Goal: Transaction & Acquisition: Purchase product/service

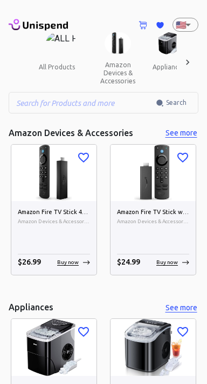
click at [186, 61] on icon at bounding box center [187, 62] width 11 height 11
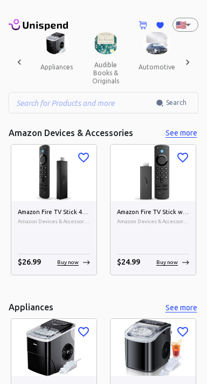
click at [186, 61] on icon at bounding box center [187, 62] width 11 height 11
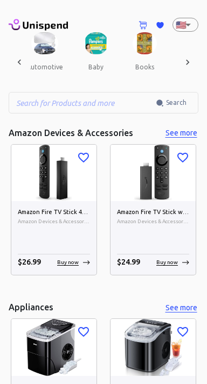
click at [190, 62] on icon at bounding box center [187, 62] width 11 height 11
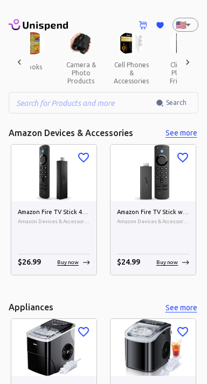
click at [188, 59] on icon at bounding box center [187, 62] width 11 height 11
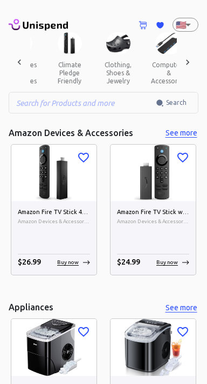
click at [188, 63] on icon at bounding box center [187, 62] width 11 height 11
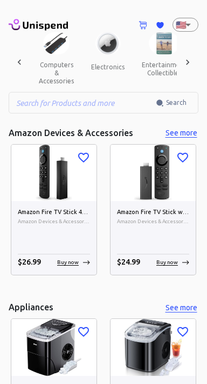
click at [192, 60] on icon at bounding box center [187, 62] width 11 height 11
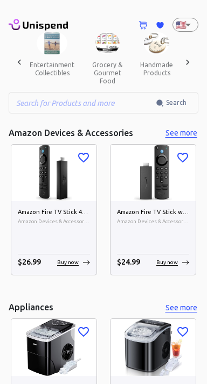
click at [191, 60] on icon at bounding box center [187, 62] width 11 height 11
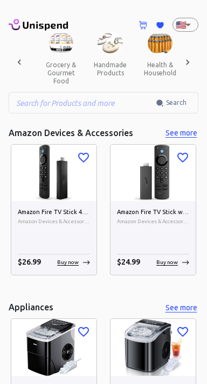
scroll to position [0, 784]
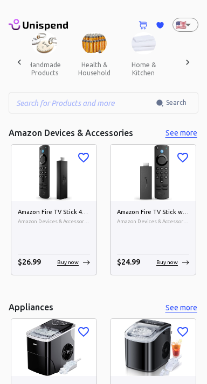
click at [193, 64] on div at bounding box center [188, 62] width 22 height 60
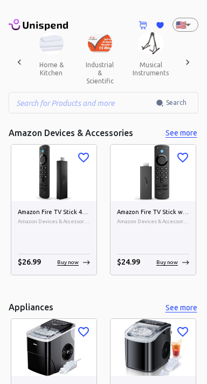
scroll to position [0, 896]
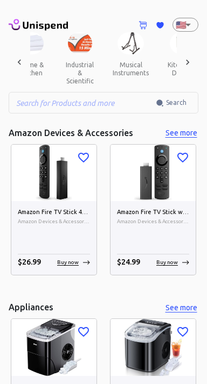
click at [190, 60] on icon at bounding box center [187, 62] width 11 height 11
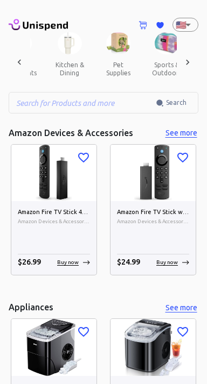
scroll to position [0, 1008]
click at [195, 59] on div at bounding box center [188, 62] width 22 height 60
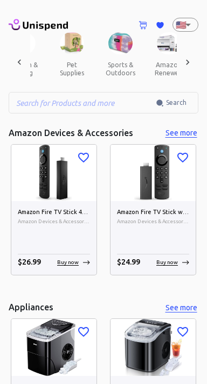
scroll to position [0, 1120]
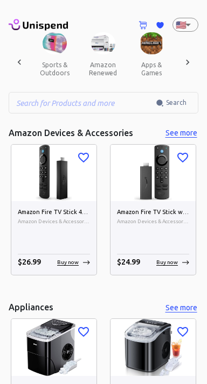
click at [184, 59] on icon at bounding box center [187, 62] width 11 height 11
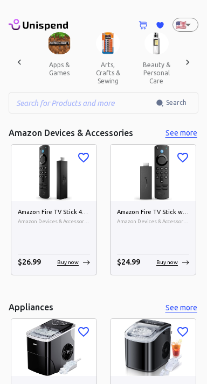
scroll to position [0, 1232]
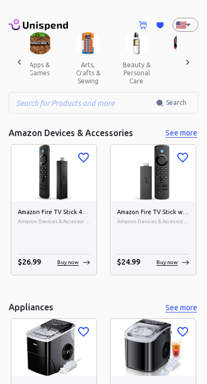
click at [192, 59] on icon at bounding box center [187, 62] width 11 height 11
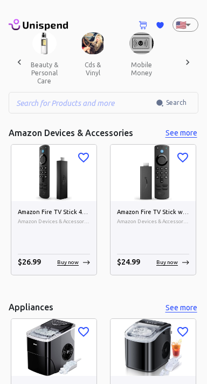
scroll to position [0, 1344]
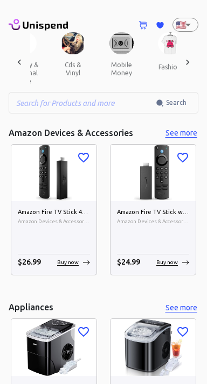
click at [163, 66] on button "fashion" at bounding box center [169, 67] width 48 height 26
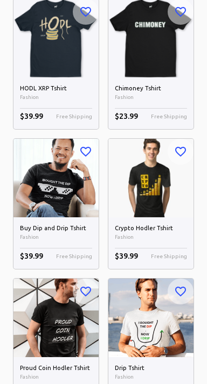
scroll to position [427, 0]
click at [157, 173] on img at bounding box center [150, 178] width 85 height 78
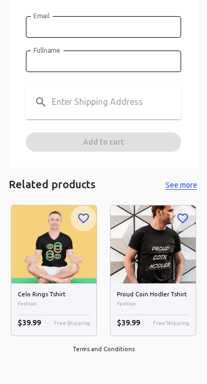
scroll to position [605, 0]
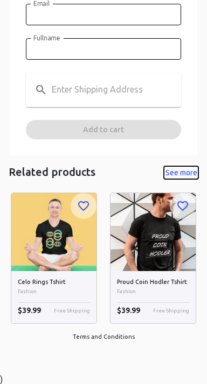
click at [187, 166] on button "See more" at bounding box center [181, 172] width 34 height 13
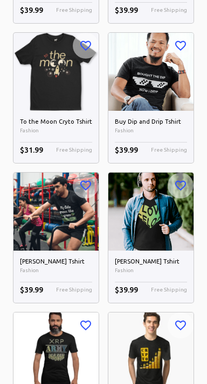
scroll to position [680, 0]
click at [50, 349] on img at bounding box center [55, 352] width 85 height 78
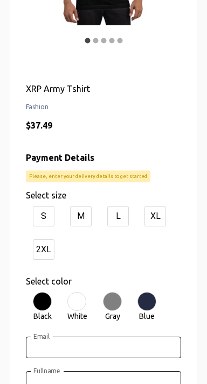
scroll to position [284, 0]
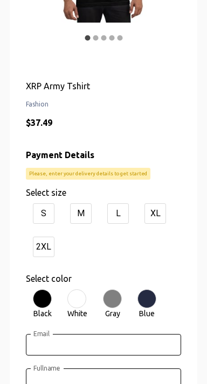
click at [163, 214] on div "XL" at bounding box center [155, 214] width 22 height 20
click at [144, 214] on input "XL" at bounding box center [140, 212] width 7 height 7
radio input "true"
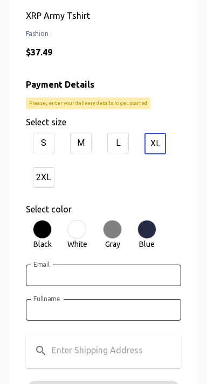
scroll to position [357, 0]
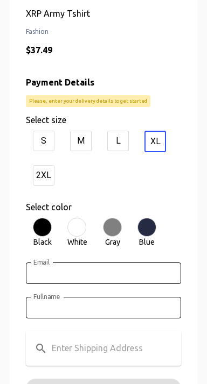
click at [122, 226] on div at bounding box center [112, 227] width 19 height 19
click at [103, 230] on input "Gray" at bounding box center [99, 233] width 7 height 7
radio input "true"
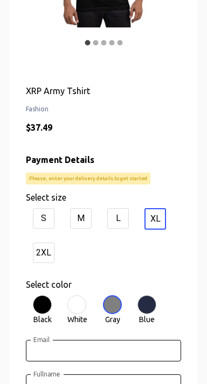
scroll to position [280, 0]
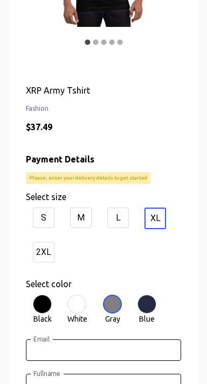
click at [156, 304] on div at bounding box center [146, 304] width 19 height 19
click at [137, 307] on input "Blue" at bounding box center [133, 310] width 7 height 7
radio input "true"
radio input "false"
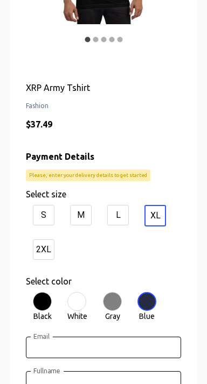
click at [51, 299] on div at bounding box center [42, 301] width 19 height 19
click at [33, 304] on input "Black" at bounding box center [29, 307] width 7 height 7
radio input "true"
radio input "false"
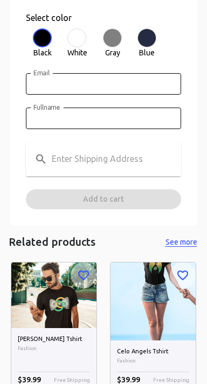
scroll to position [548, 0]
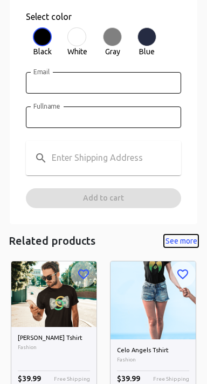
click at [186, 238] on button "See more" at bounding box center [181, 241] width 34 height 13
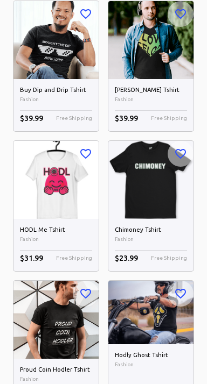
scroll to position [860, 0]
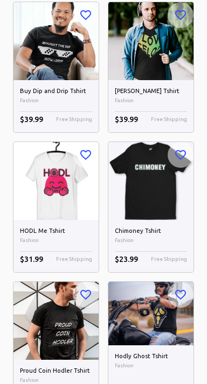
click at [56, 184] on img at bounding box center [55, 181] width 85 height 78
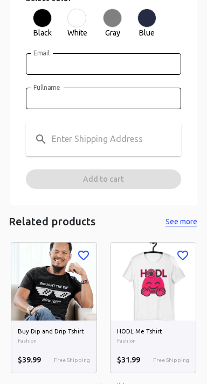
scroll to position [598, 0]
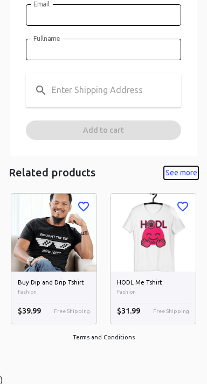
click at [179, 166] on button "See more" at bounding box center [181, 172] width 34 height 13
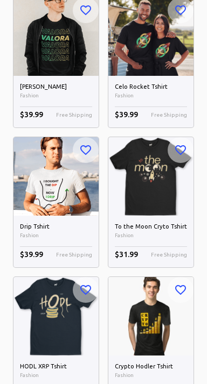
scroll to position [852, 0]
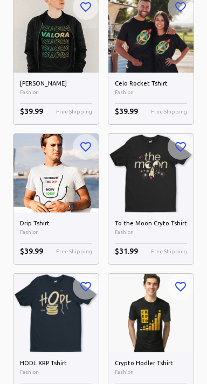
click at [168, 297] on img at bounding box center [150, 313] width 85 height 78
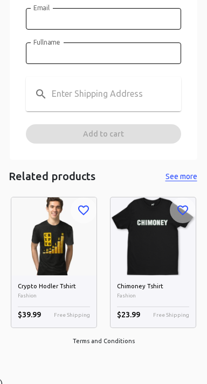
scroll to position [598, 0]
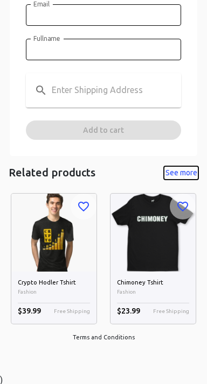
click at [191, 166] on button "See more" at bounding box center [181, 172] width 34 height 13
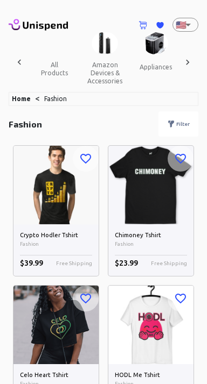
scroll to position [0, 1349]
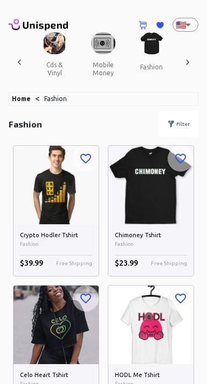
click at [183, 121] on p "Filter" at bounding box center [182, 124] width 13 height 8
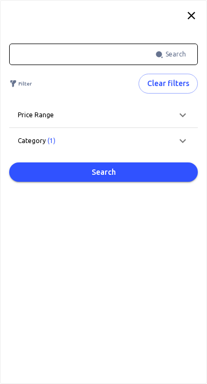
click at [185, 12] on icon at bounding box center [191, 15] width 13 height 13
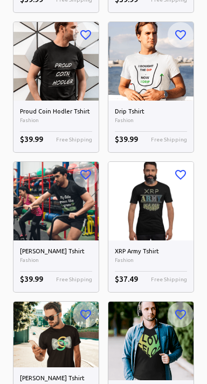
scroll to position [545, 0]
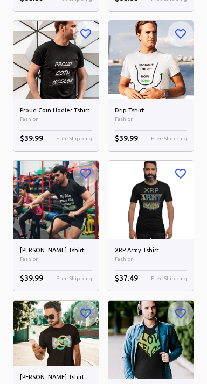
click at [167, 193] on img at bounding box center [150, 200] width 85 height 78
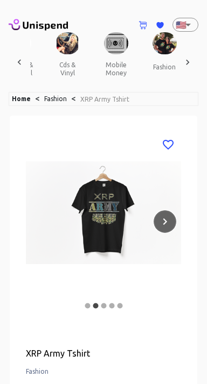
click at [164, 216] on icon "Next" at bounding box center [164, 221] width 13 height 13
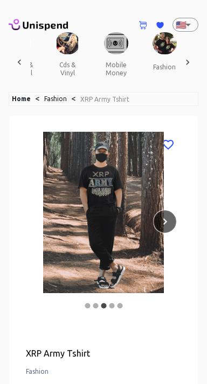
click at [163, 219] on icon "Next" at bounding box center [164, 221] width 13 height 13
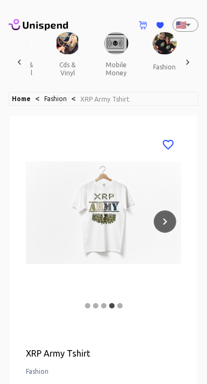
click at [165, 219] on icon "Next" at bounding box center [164, 221] width 13 height 13
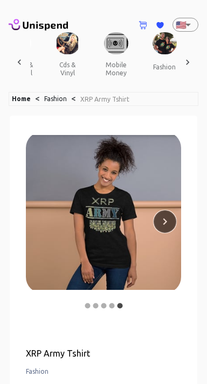
click at [164, 217] on icon "Next" at bounding box center [164, 221] width 13 height 13
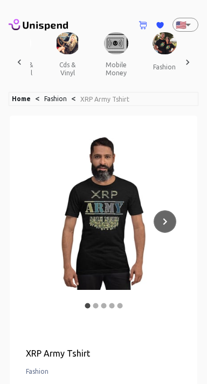
click at [170, 220] on icon "Next" at bounding box center [164, 221] width 13 height 13
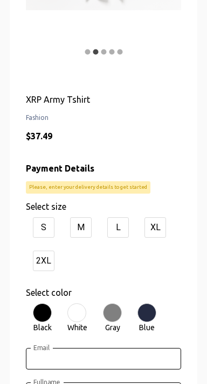
scroll to position [256, 0]
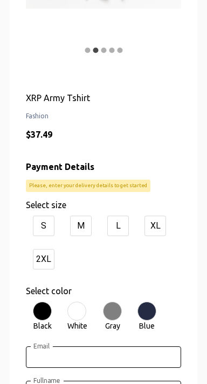
click at [160, 226] on div "XL" at bounding box center [155, 226] width 22 height 20
click at [144, 226] on input "XL" at bounding box center [140, 225] width 7 height 7
radio input "true"
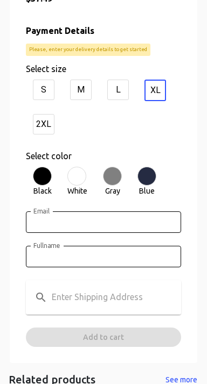
scroll to position [393, 0]
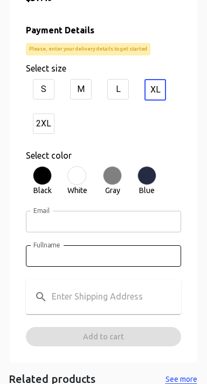
click at [95, 222] on input "Email" at bounding box center [103, 222] width 155 height 22
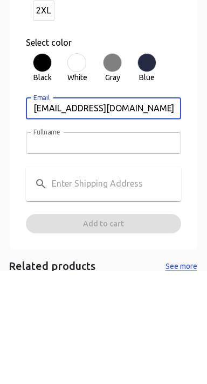
type input "[EMAIL_ADDRESS][DOMAIN_NAME]"
click at [82, 254] on input "Fullname" at bounding box center [103, 257] width 155 height 22
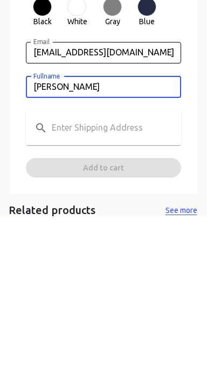
scroll to position [397, 0]
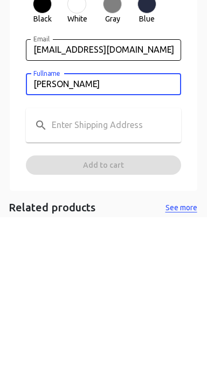
type input "[PERSON_NAME]"
click at [117, 288] on input "text" at bounding box center [119, 292] width 134 height 17
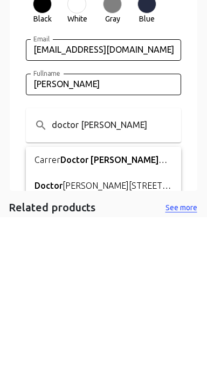
type input "Carrer Doctor [PERSON_NAME], [GEOGRAPHIC_DATA], [GEOGRAPHIC_DATA]"
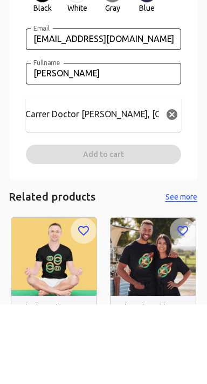
scroll to position [495, 0]
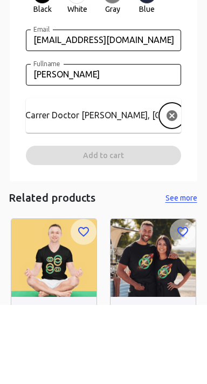
click at [169, 192] on icon "Clear Search Input" at bounding box center [171, 194] width 13 height 13
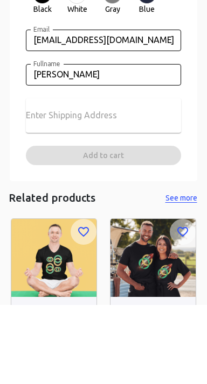
scroll to position [0, 1]
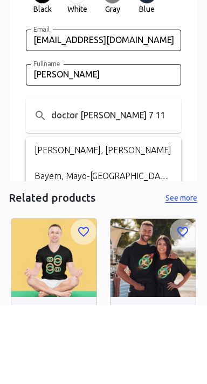
click at [137, 195] on input "doctor [PERSON_NAME] 7 11" at bounding box center [118, 194] width 134 height 17
click at [127, 194] on input "doctor [PERSON_NAME] 7 11" at bounding box center [118, 194] width 134 height 17
click at [130, 196] on input "doctor [PERSON_NAME] 7 11" at bounding box center [118, 194] width 134 height 17
click at [174, 194] on input "doctor [PERSON_NAME] 7, 11" at bounding box center [118, 194] width 134 height 17
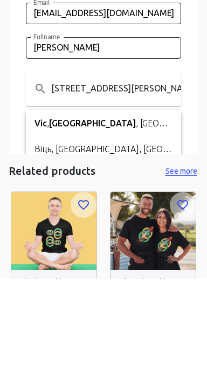
scroll to position [0, 18]
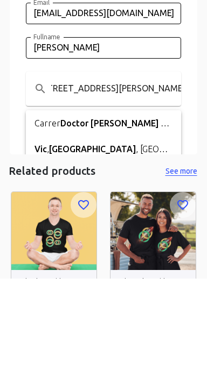
click at [186, 228] on span "7," at bounding box center [189, 230] width 7 height 10
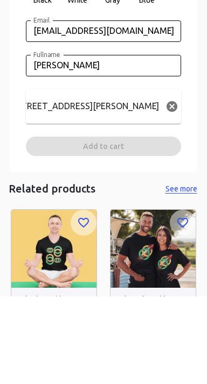
scroll to position [495, 0]
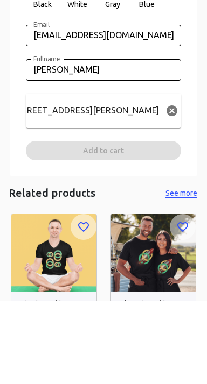
click at [119, 193] on input "[STREET_ADDRESS][PERSON_NAME]" at bounding box center [92, 194] width 134 height 17
click at [121, 191] on input "[STREET_ADDRESS][PERSON_NAME]" at bounding box center [92, 194] width 134 height 17
click at [119, 193] on input "[STREET_ADDRESS][PERSON_NAME]" at bounding box center [92, 194] width 134 height 17
click at [114, 192] on input "[STREET_ADDRESS][PERSON_NAME]" at bounding box center [92, 194] width 134 height 17
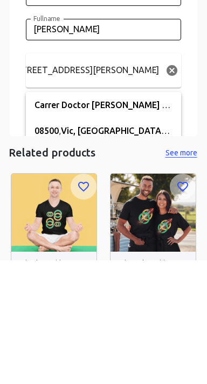
click at [103, 195] on input "[STREET_ADDRESS][PERSON_NAME]" at bounding box center [92, 194] width 134 height 17
click at [99, 253] on span "[GEOGRAPHIC_DATA]," at bounding box center [124, 255] width 92 height 10
type input "08500, [GEOGRAPHIC_DATA], [GEOGRAPHIC_DATA], [GEOGRAPHIC_DATA]"
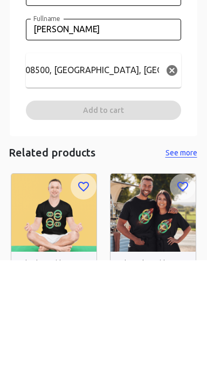
scroll to position [0, 26]
click at [69, 191] on input "08500, [GEOGRAPHIC_DATA], [GEOGRAPHIC_DATA], [GEOGRAPHIC_DATA]" at bounding box center [93, 194] width 134 height 17
click at [124, 233] on div "XRP Army Tshirt Fashion $ 37.49 Payment Details Please, enter your delivery det…" at bounding box center [103, 48] width 155 height 392
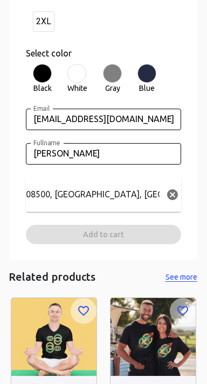
click at [123, 236] on div "XRP Army Tshirt Fashion $ 37.49 Payment Details Please, enter your delivery det…" at bounding box center [103, 48] width 155 height 392
click at [121, 235] on div "XRP Army Tshirt Fashion $ 37.49 Payment Details Please, enter your delivery det…" at bounding box center [103, 48] width 155 height 392
click at [121, 233] on div "XRP Army Tshirt Fashion $ 37.49 Payment Details Please, enter your delivery det…" at bounding box center [103, 48] width 155 height 392
click at [121, 237] on div "XRP Army Tshirt Fashion $ 37.49 Payment Details Please, enter your delivery det…" at bounding box center [103, 48] width 155 height 392
click at [112, 230] on div "XRP Army Tshirt Fashion $ 37.49 Payment Details Please, enter your delivery det…" at bounding box center [103, 48] width 155 height 392
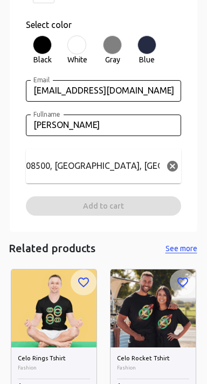
scroll to position [524, 0]
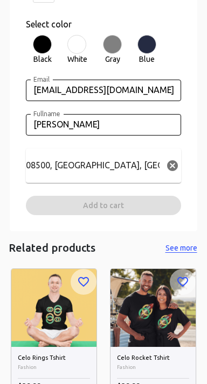
click at [62, 158] on input "08500, [GEOGRAPHIC_DATA], [GEOGRAPHIC_DATA], [GEOGRAPHIC_DATA]" at bounding box center [93, 165] width 134 height 17
click at [48, 167] on input "08500, [GEOGRAPHIC_DATA], [GEOGRAPHIC_DATA], [GEOGRAPHIC_DATA]" at bounding box center [93, 165] width 134 height 17
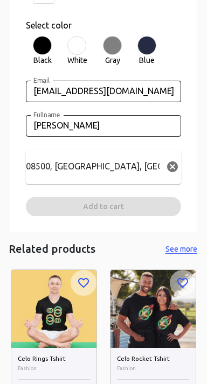
click at [149, 167] on input "08500, [GEOGRAPHIC_DATA], [GEOGRAPHIC_DATA], [GEOGRAPHIC_DATA]" at bounding box center [93, 166] width 134 height 17
click at [167, 164] on icon "Clear Search Input" at bounding box center [172, 167] width 11 height 11
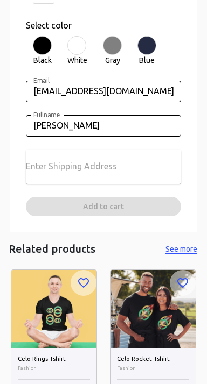
scroll to position [0, 1]
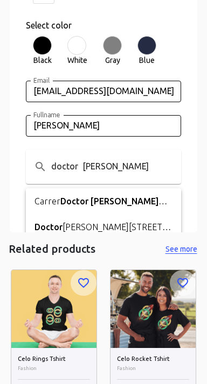
type input "Carrer Doctor [PERSON_NAME], [GEOGRAPHIC_DATA], [GEOGRAPHIC_DATA]"
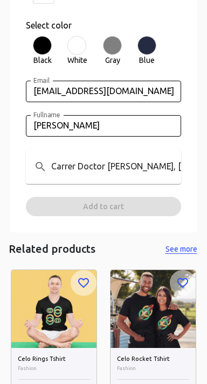
scroll to position [0, 26]
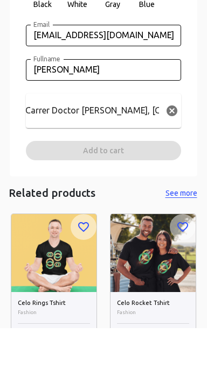
click at [125, 202] on div "XRP Army Tshirt Fashion $ 37.49 Payment Details Please, enter your delivery det…" at bounding box center [103, 20] width 155 height 392
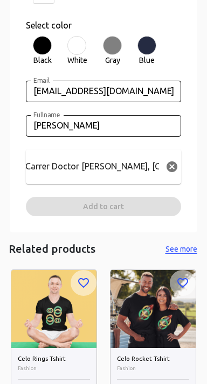
click at [120, 206] on div "XRP Army Tshirt Fashion $ 37.49 Payment Details Please, enter your delivery det…" at bounding box center [103, 20] width 155 height 392
click at [122, 207] on div "XRP Army Tshirt Fashion $ 37.49 Payment Details Please, enter your delivery det…" at bounding box center [103, 20] width 155 height 392
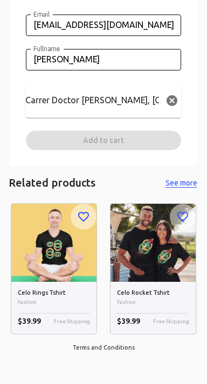
scroll to position [599, 0]
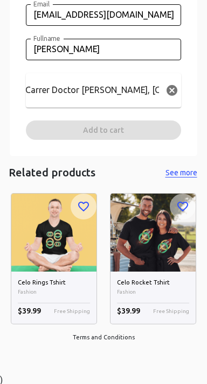
click at [74, 314] on span "Free Shipping" at bounding box center [72, 311] width 36 height 9
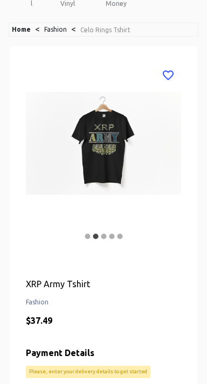
scroll to position [72, 0]
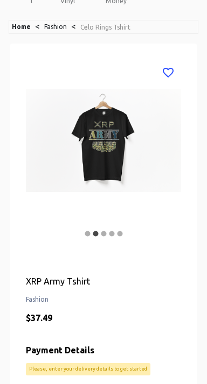
click at [104, 130] on img at bounding box center [103, 141] width 155 height 162
click at [107, 123] on img at bounding box center [103, 141] width 155 height 162
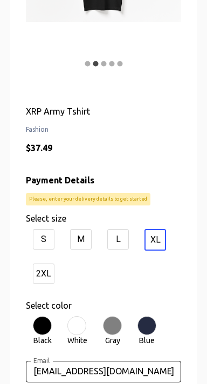
scroll to position [242, 0]
click at [126, 239] on div "L" at bounding box center [118, 239] width 22 height 20
click at [107, 239] on input "L" at bounding box center [103, 238] width 7 height 7
radio input "true"
radio input "false"
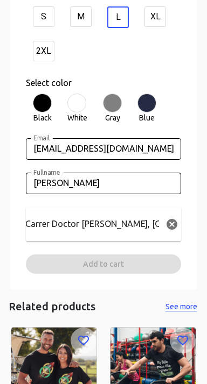
scroll to position [463, 0]
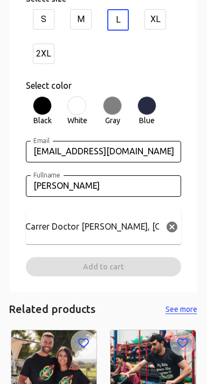
click at [136, 223] on input "Carrer Doctor [PERSON_NAME], [GEOGRAPHIC_DATA], [GEOGRAPHIC_DATA]" at bounding box center [92, 227] width 134 height 17
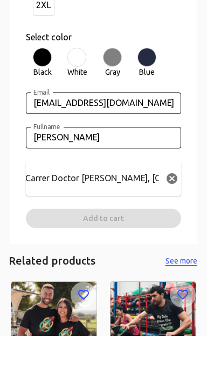
click at [128, 222] on input "Carrer Doctor [PERSON_NAME], [GEOGRAPHIC_DATA], [GEOGRAPHIC_DATA]" at bounding box center [92, 227] width 134 height 17
click at [127, 223] on input "Carrer Doctor [PERSON_NAME], [GEOGRAPHIC_DATA], [GEOGRAPHIC_DATA]" at bounding box center [92, 227] width 134 height 17
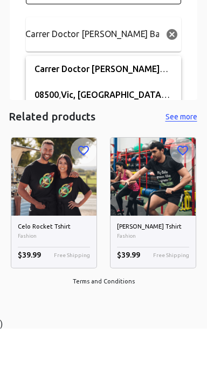
scroll to position [599, 0]
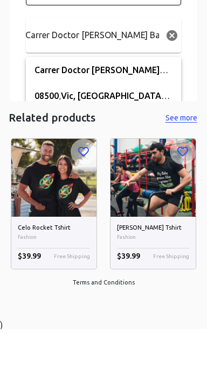
click at [103, 117] on h6 "[STREET_ADDRESS][PERSON_NAME]" at bounding box center [103, 124] width 138 height 15
type input "[STREET_ADDRESS][PERSON_NAME]"
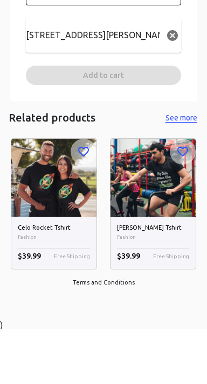
scroll to position [579, 0]
